Goal: Complete application form

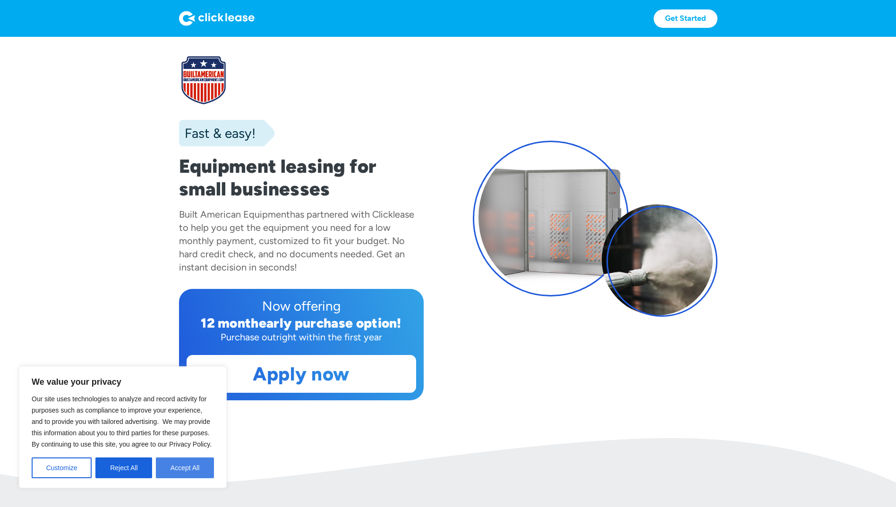
click at [180, 470] on button "Accept All" at bounding box center [185, 468] width 58 height 21
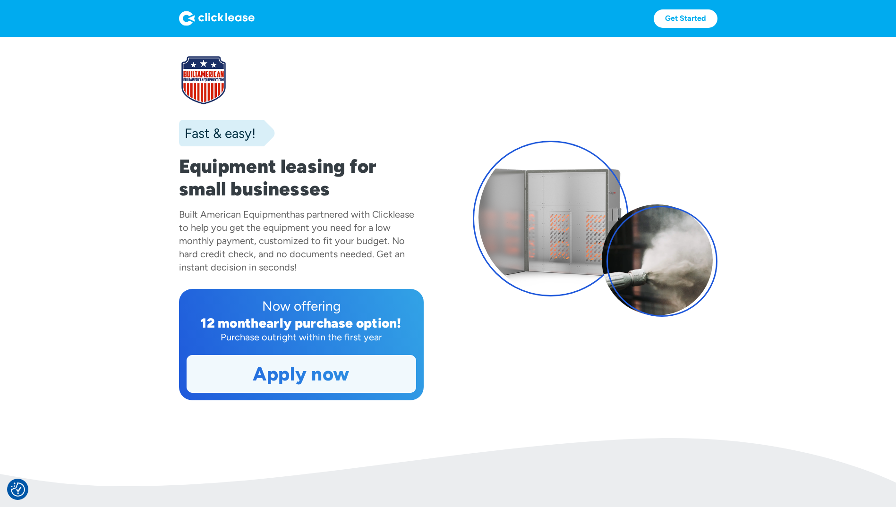
click at [318, 377] on link "Apply now" at bounding box center [301, 374] width 229 height 37
